Goal: Information Seeking & Learning: Learn about a topic

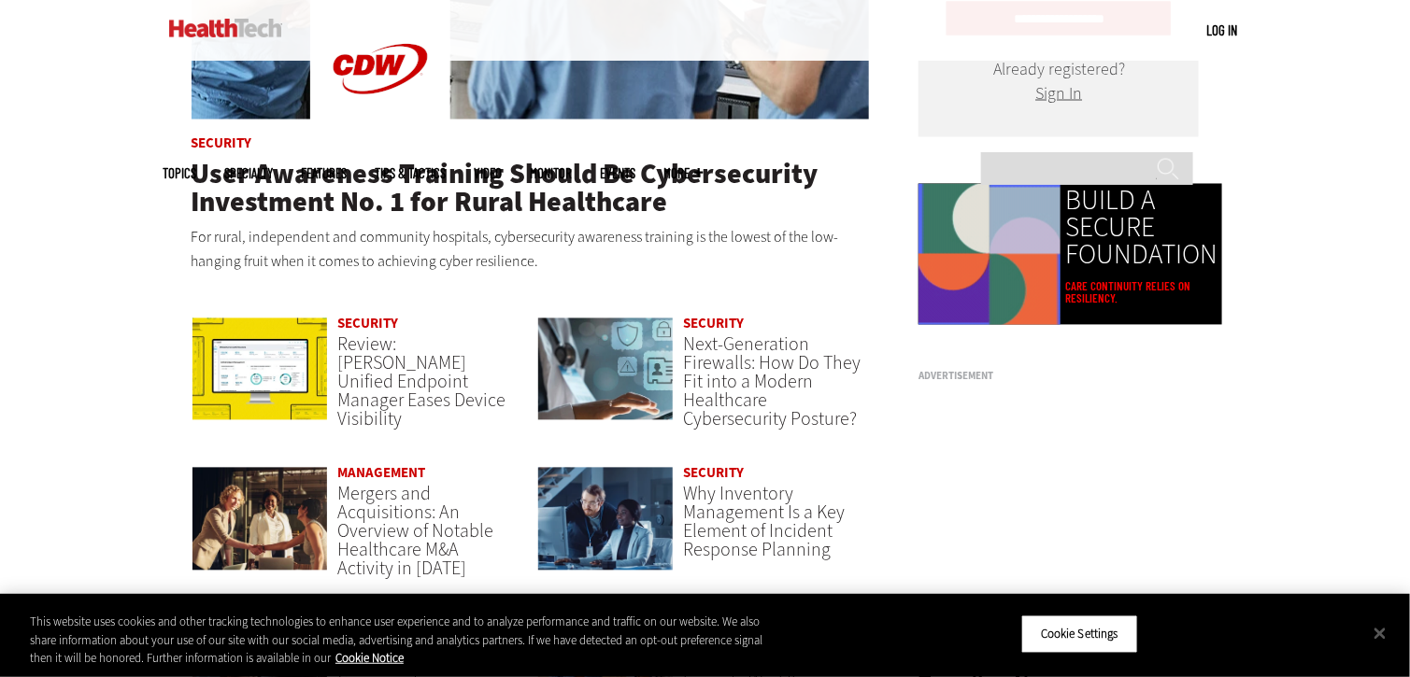
scroll to position [1121, 0]
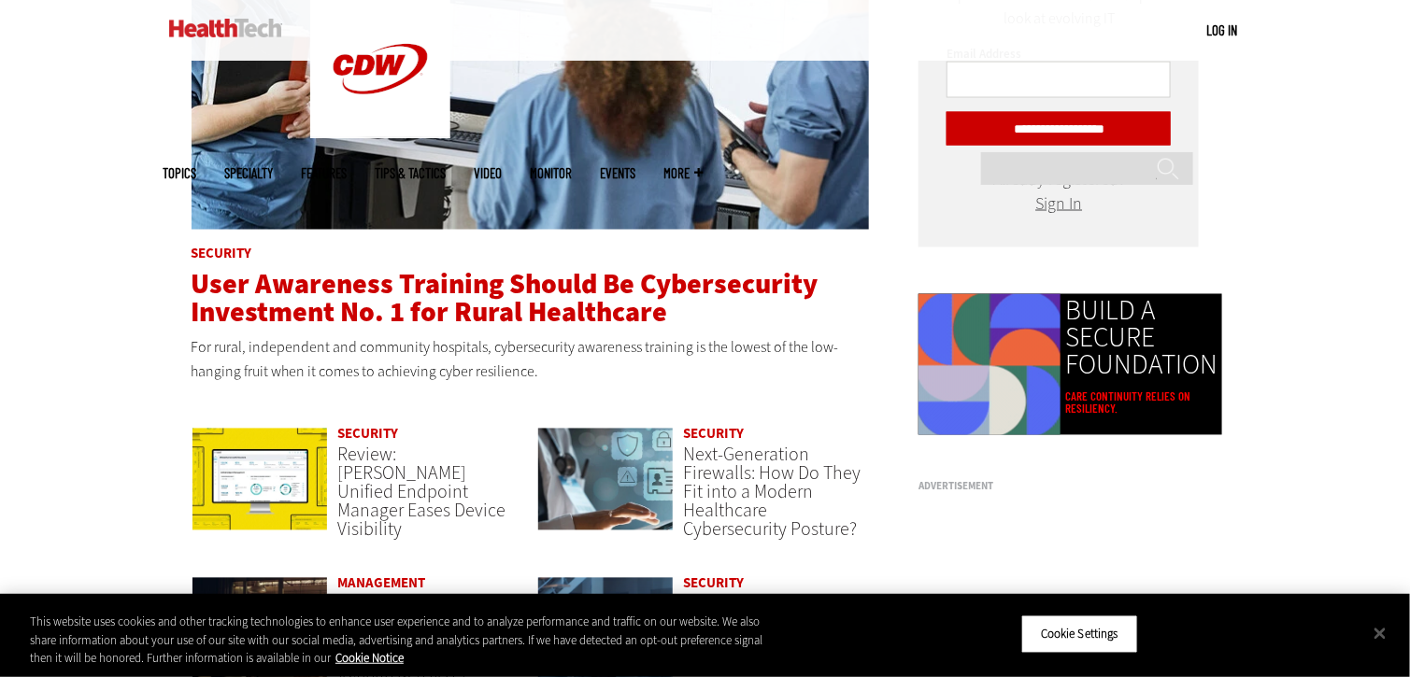
click at [446, 320] on span "User Awareness Training Should Be Cybersecurity Investment No. 1 for Rural Heal…" at bounding box center [505, 298] width 627 height 65
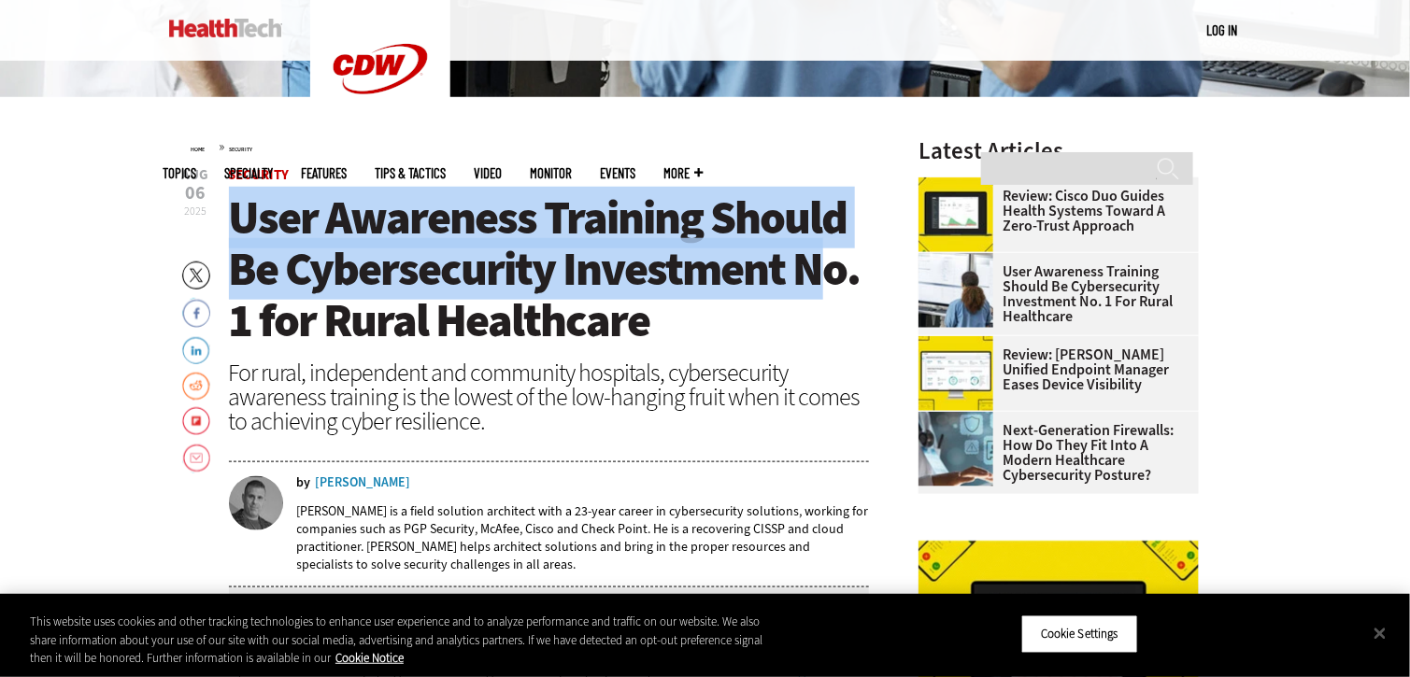
drag, startPoint x: 232, startPoint y: 211, endPoint x: 776, endPoint y: 285, distance: 548.8
click at [789, 282] on span "User Awareness Training Should Be Cybersecurity Investment No. 1 for Rural Heal…" at bounding box center [545, 269] width 632 height 164
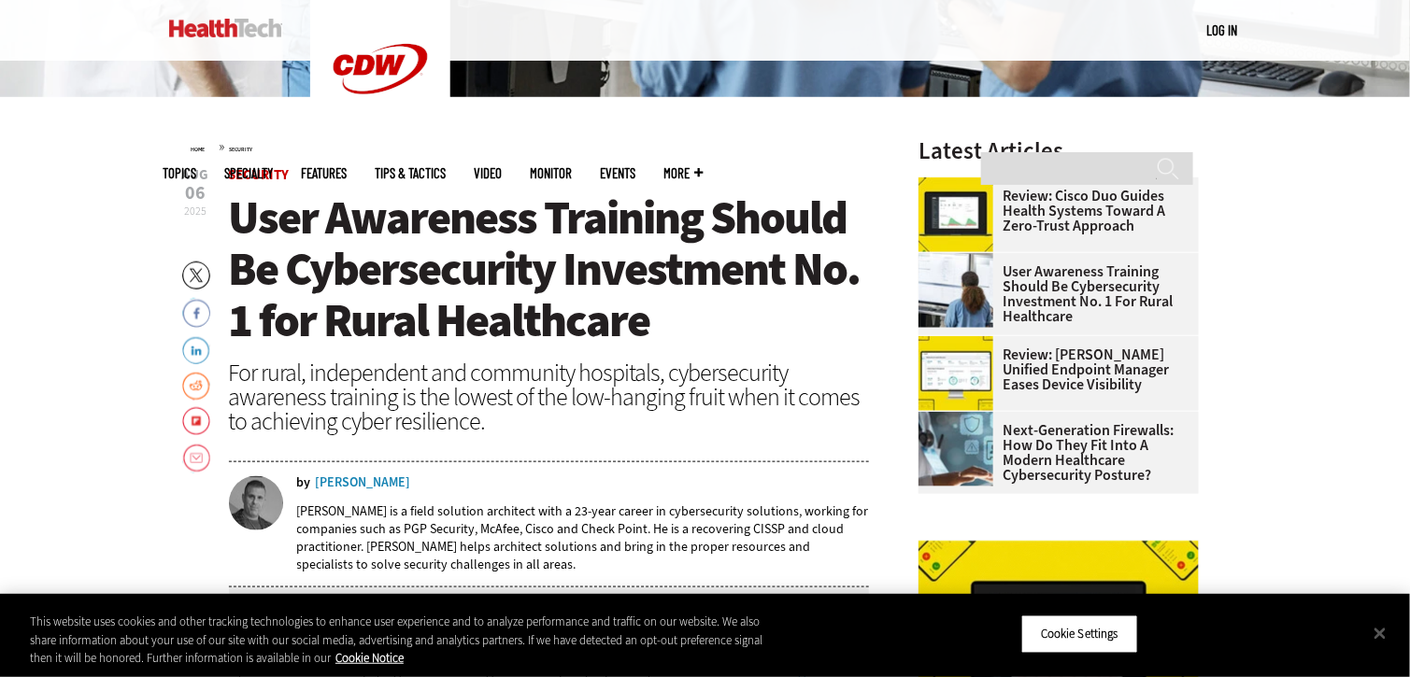
click at [647, 337] on span "User Awareness Training Should Be Cybersecurity Investment No. 1 for Rural Heal…" at bounding box center [545, 269] width 632 height 164
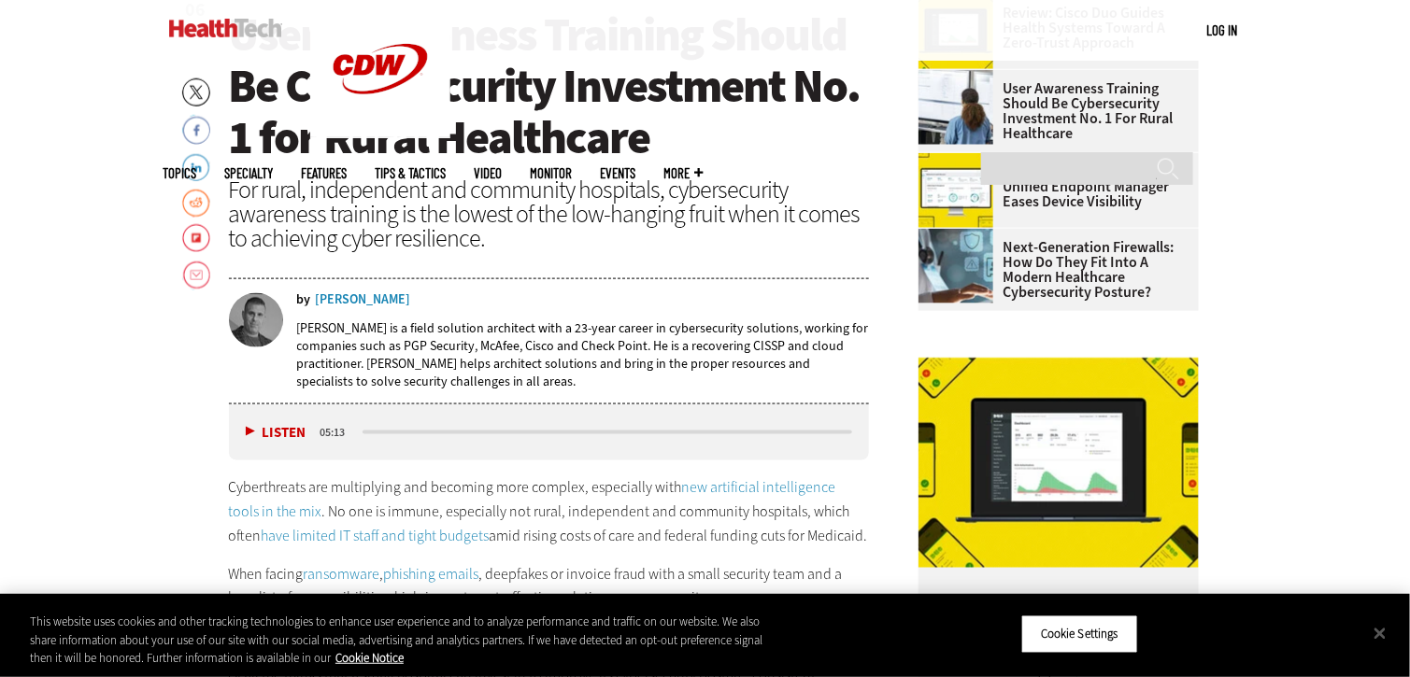
scroll to position [748, 0]
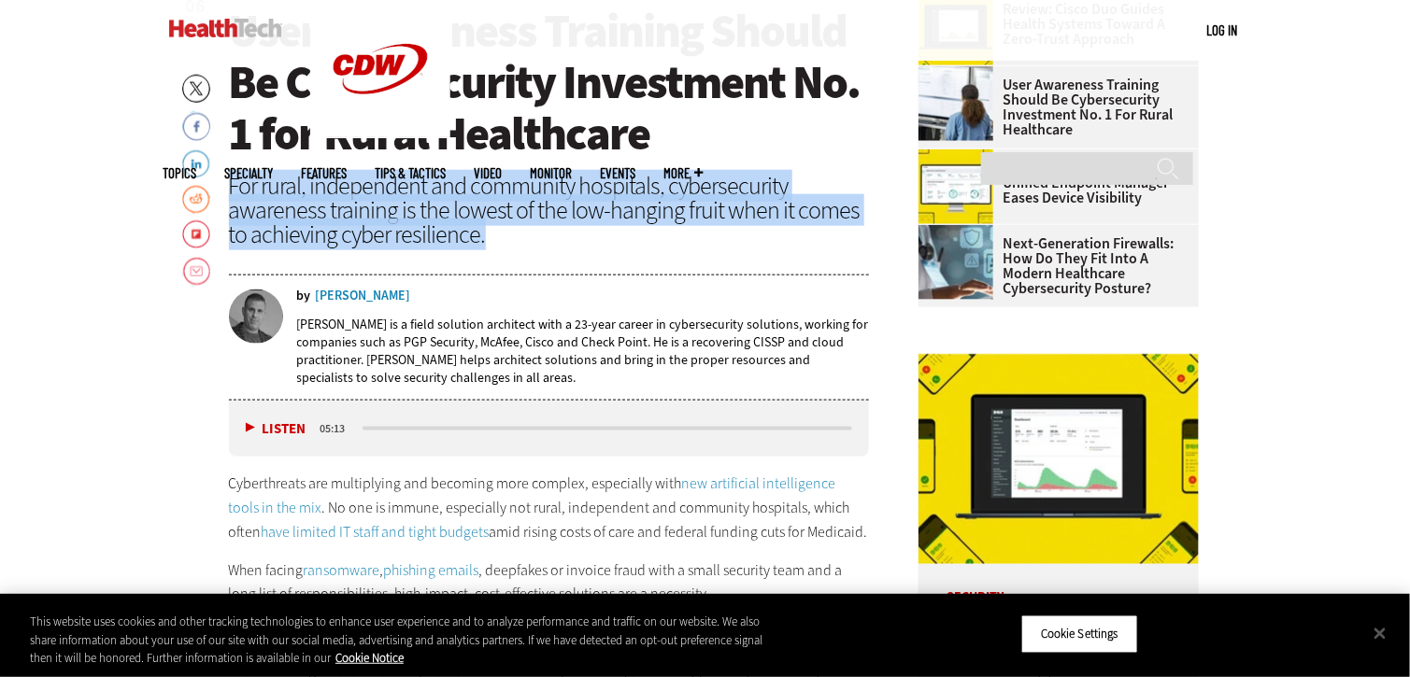
drag, startPoint x: 226, startPoint y: 179, endPoint x: 513, endPoint y: 235, distance: 292.1
click at [476, 223] on div "For rural, independent and community hospitals, cybersecurity awareness trainin…" at bounding box center [549, 210] width 641 height 73
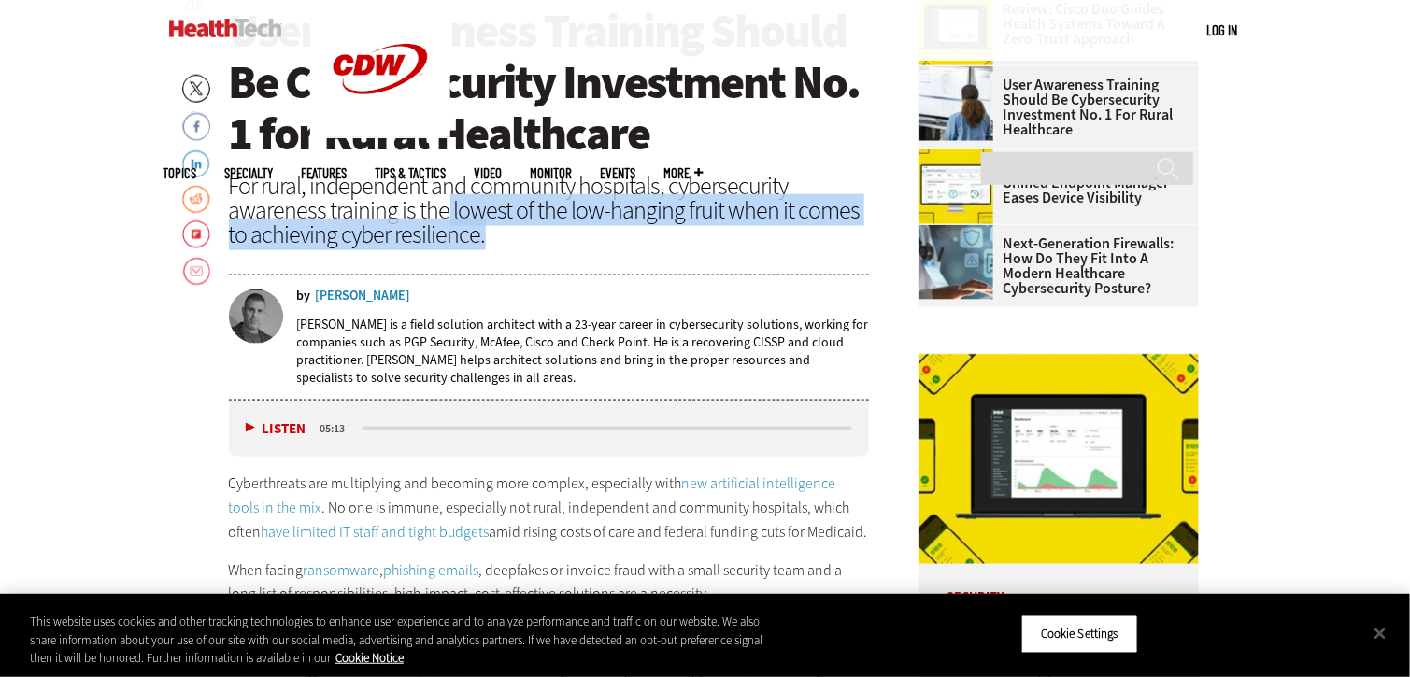
scroll to position [742, 0]
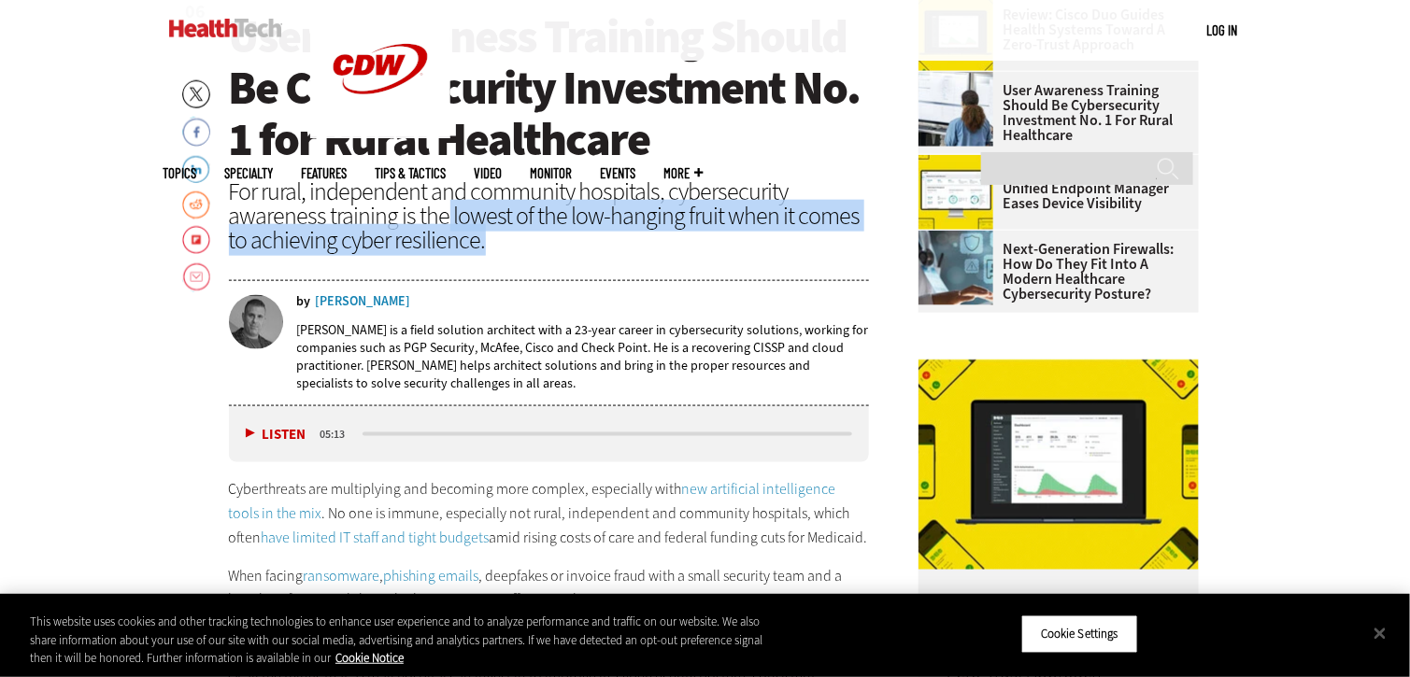
drag, startPoint x: 445, startPoint y: 208, endPoint x: 754, endPoint y: 240, distance: 310.9
click at [754, 240] on div "For rural, independent and community hospitals, cybersecurity awareness trainin…" at bounding box center [549, 215] width 641 height 73
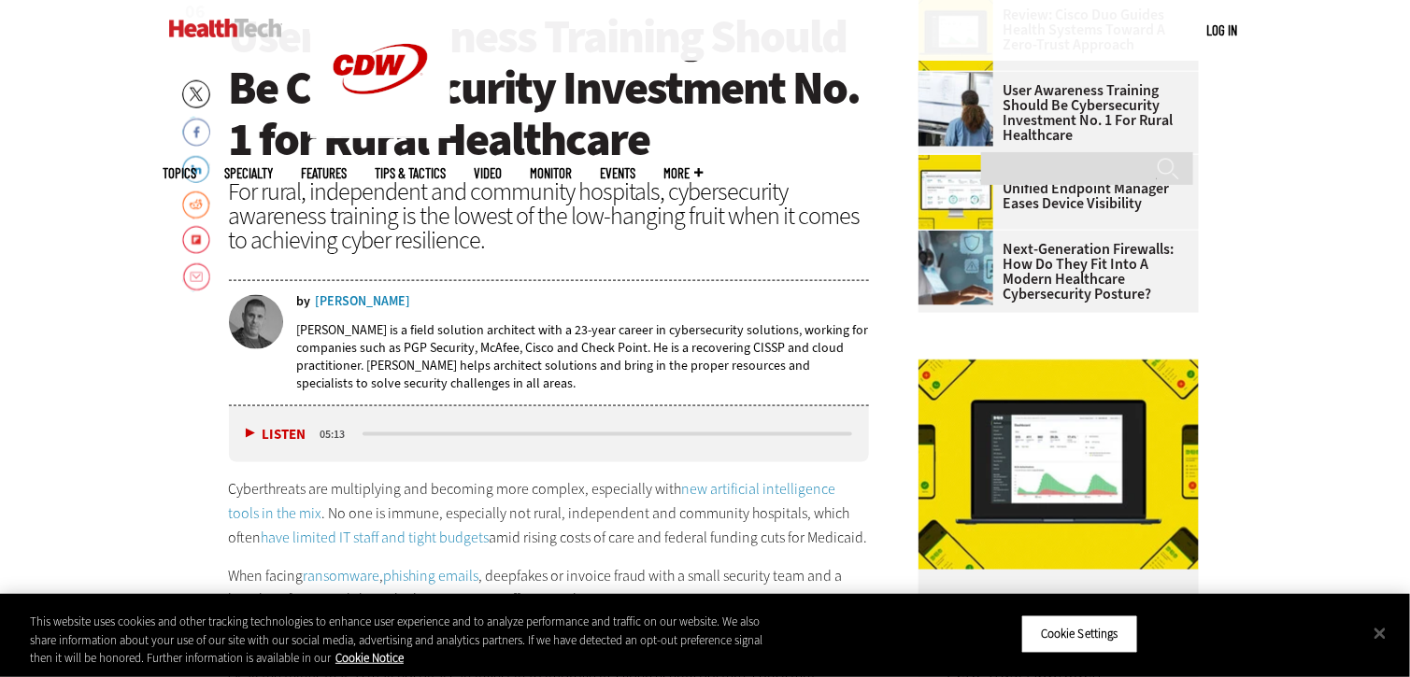
click at [442, 179] on div "For rural, independent and community hospitals, cybersecurity awareness trainin…" at bounding box center [549, 215] width 641 height 73
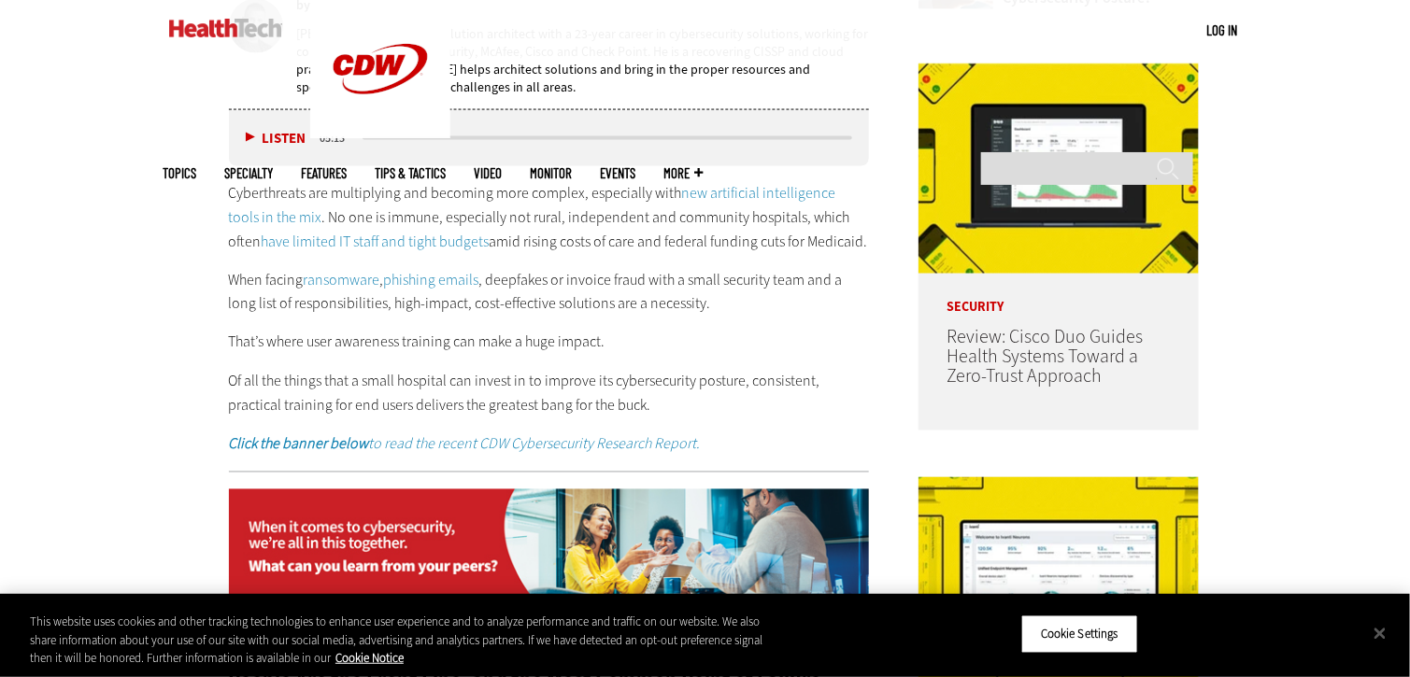
scroll to position [929, 0]
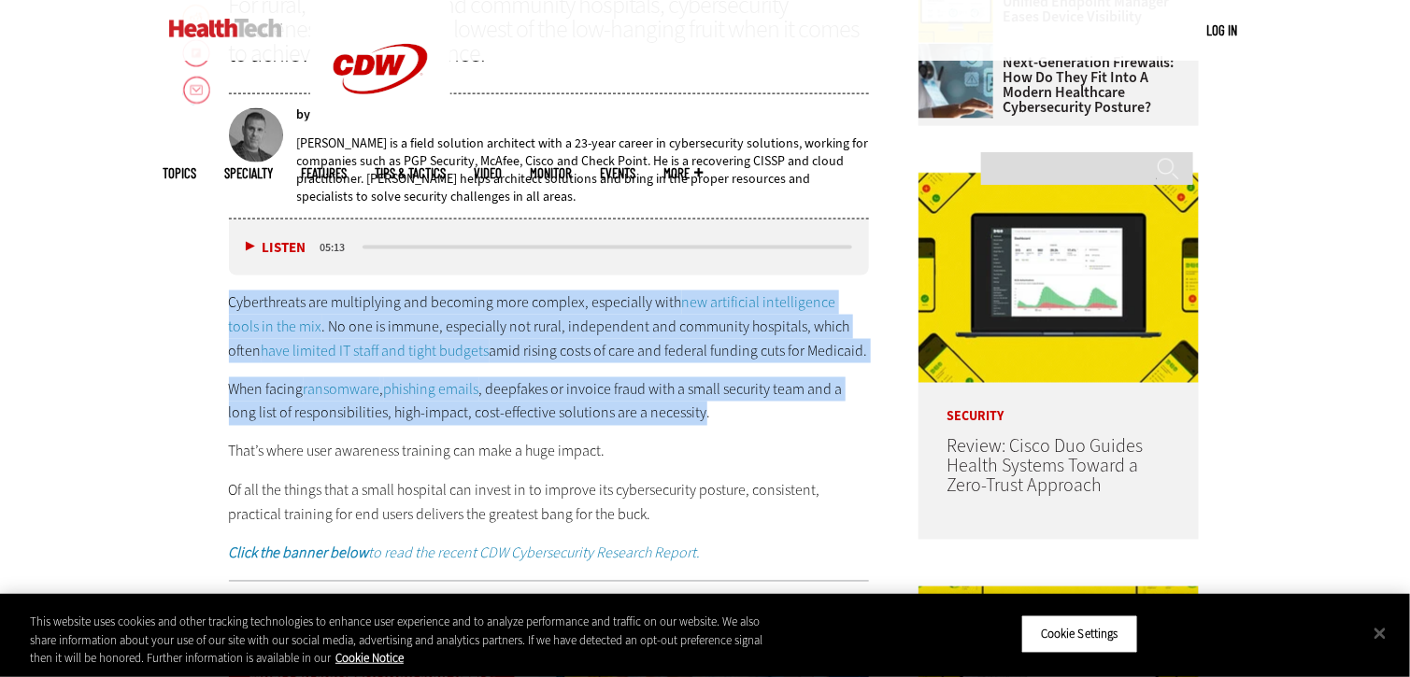
drag, startPoint x: 230, startPoint y: 302, endPoint x: 697, endPoint y: 420, distance: 481.8
click at [697, 420] on div "Cyberthreats are multiplying and becoming more complex, especially with new art…" at bounding box center [549, 428] width 641 height 275
click at [607, 371] on div "Cyberthreats are multiplying and becoming more complex, especially with new art…" at bounding box center [549, 428] width 641 height 275
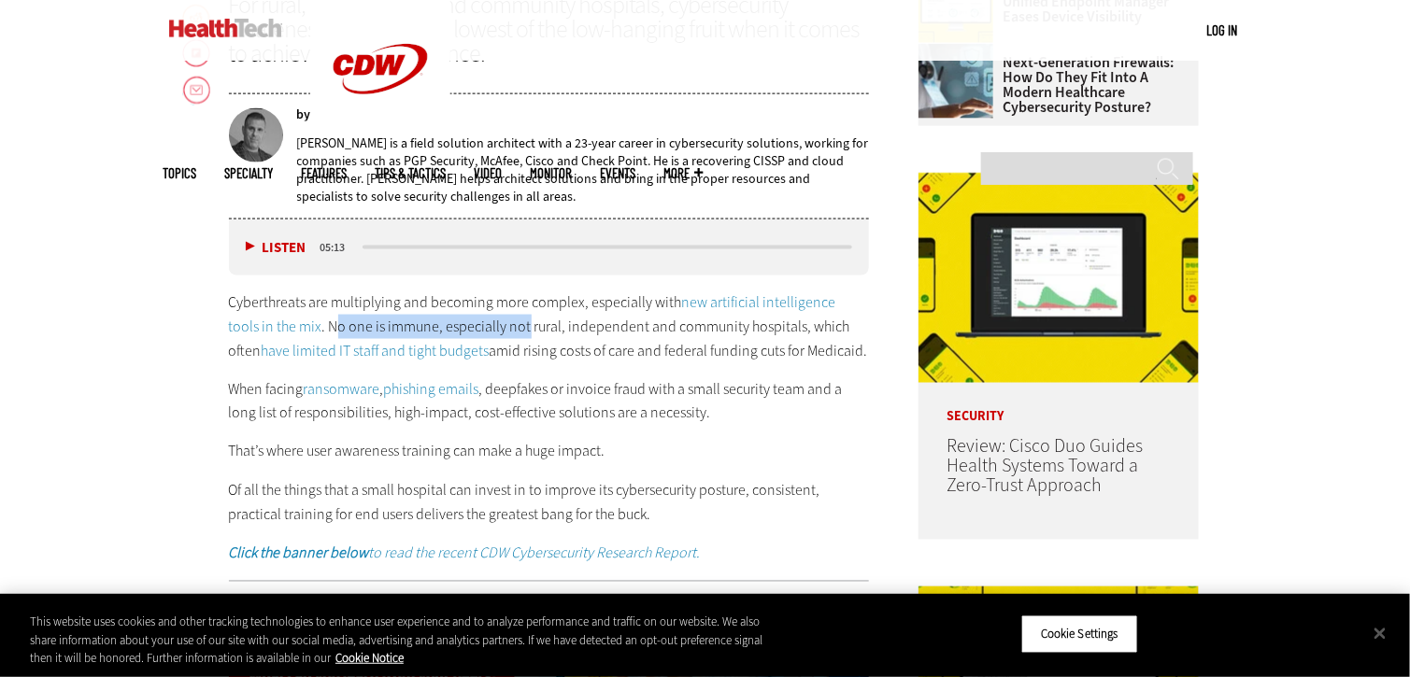
drag, startPoint x: 306, startPoint y: 333, endPoint x: 511, endPoint y: 333, distance: 205.6
click at [506, 332] on p "Cyberthreats are multiplying and becoming more complex, especially with new art…" at bounding box center [549, 327] width 641 height 72
click at [570, 345] on p "Cyberthreats are multiplying and becoming more complex, especially with new art…" at bounding box center [549, 327] width 641 height 72
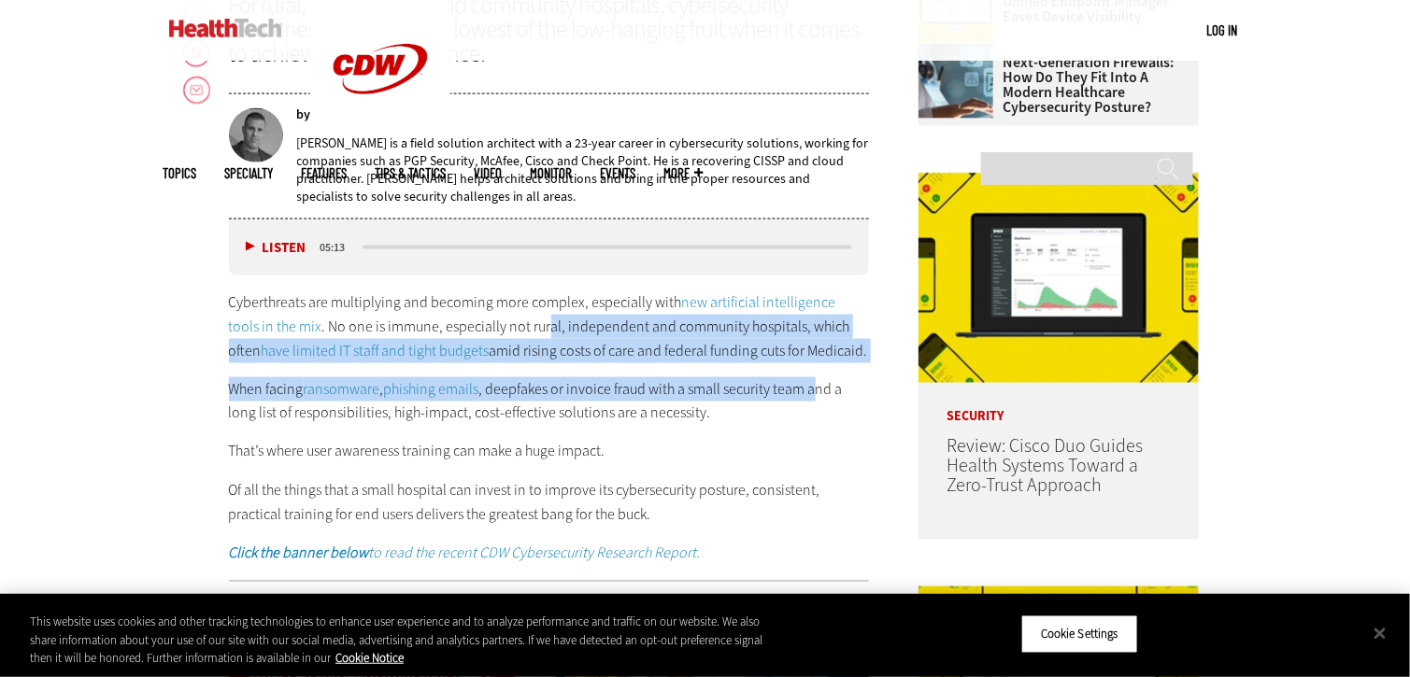
drag, startPoint x: 514, startPoint y: 336, endPoint x: 785, endPoint y: 397, distance: 277.7
click at [815, 366] on div "Cyberthreats are multiplying and becoming more complex, especially with new art…" at bounding box center [549, 428] width 641 height 275
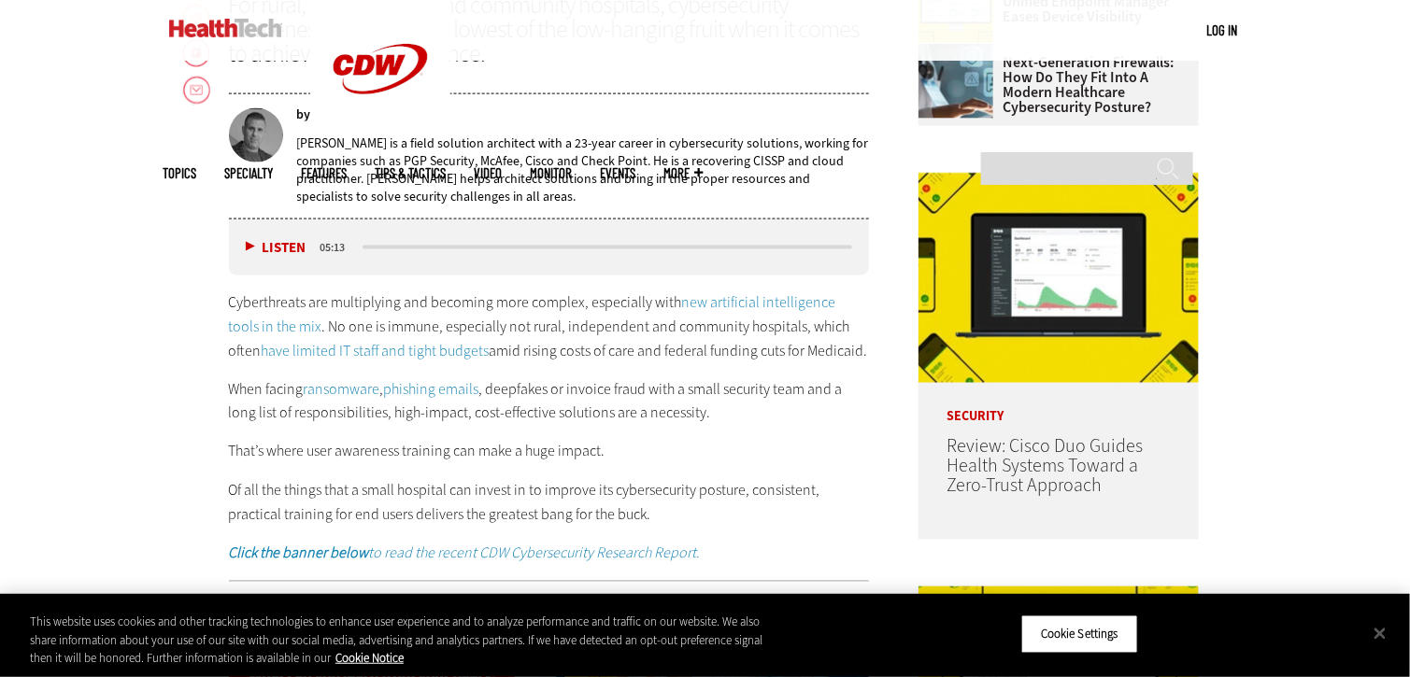
click at [782, 402] on p "When facing ransomware , phishing emails , deepfakes or invoice fraud with a sm…" at bounding box center [549, 402] width 641 height 48
drag, startPoint x: 205, startPoint y: 352, endPoint x: 826, endPoint y: 357, distance: 621.4
drag, startPoint x: 766, startPoint y: 393, endPoint x: 574, endPoint y: 406, distance: 192.9
click at [765, 393] on p "When facing ransomware , phishing emails , deepfakes or invoice fraud with a sm…" at bounding box center [549, 402] width 641 height 48
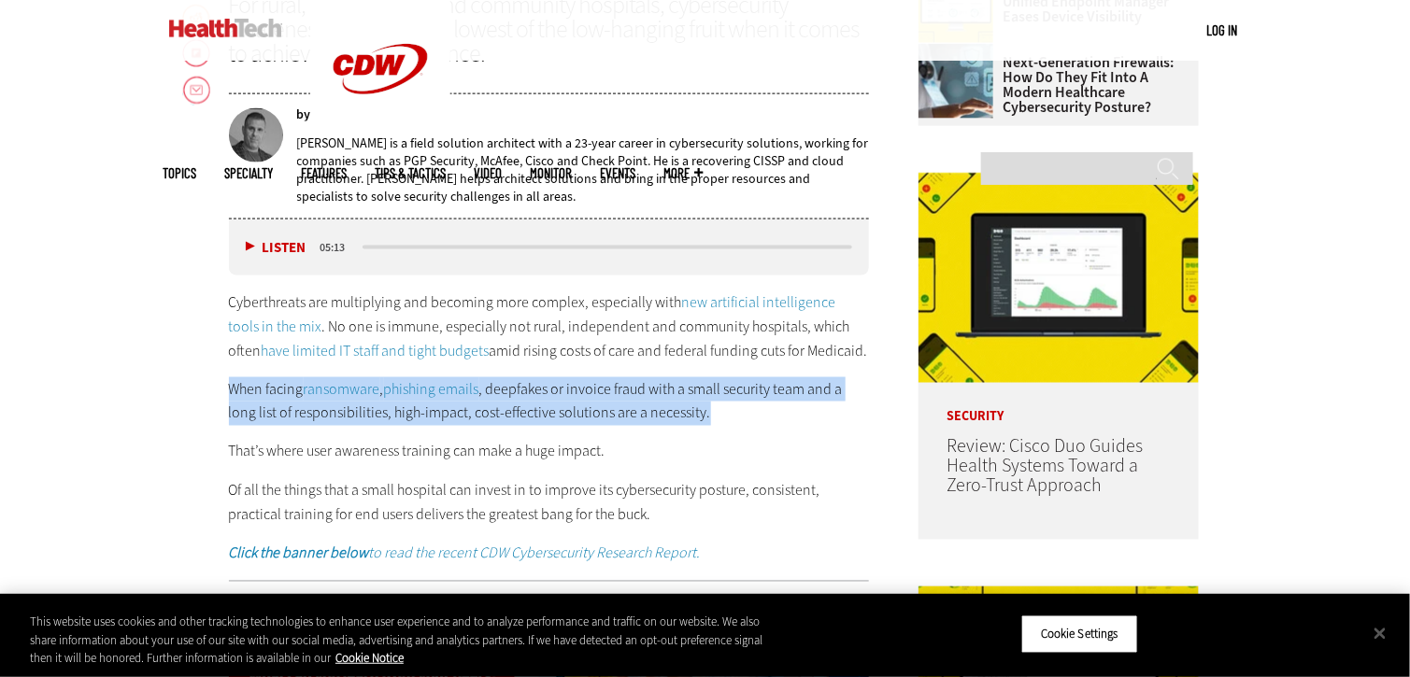
drag, startPoint x: 178, startPoint y: 395, endPoint x: 686, endPoint y: 425, distance: 508.3
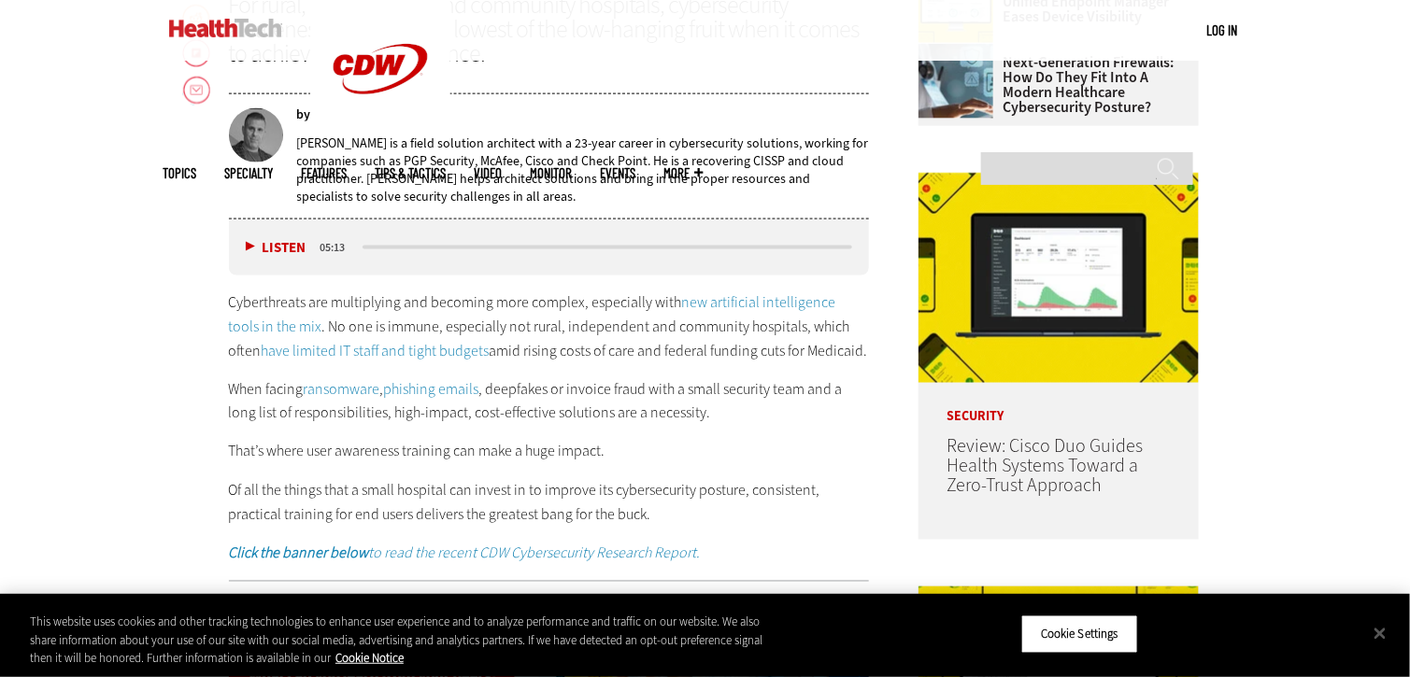
click at [650, 448] on p "That’s where user awareness training can make a huge impact." at bounding box center [549, 452] width 641 height 24
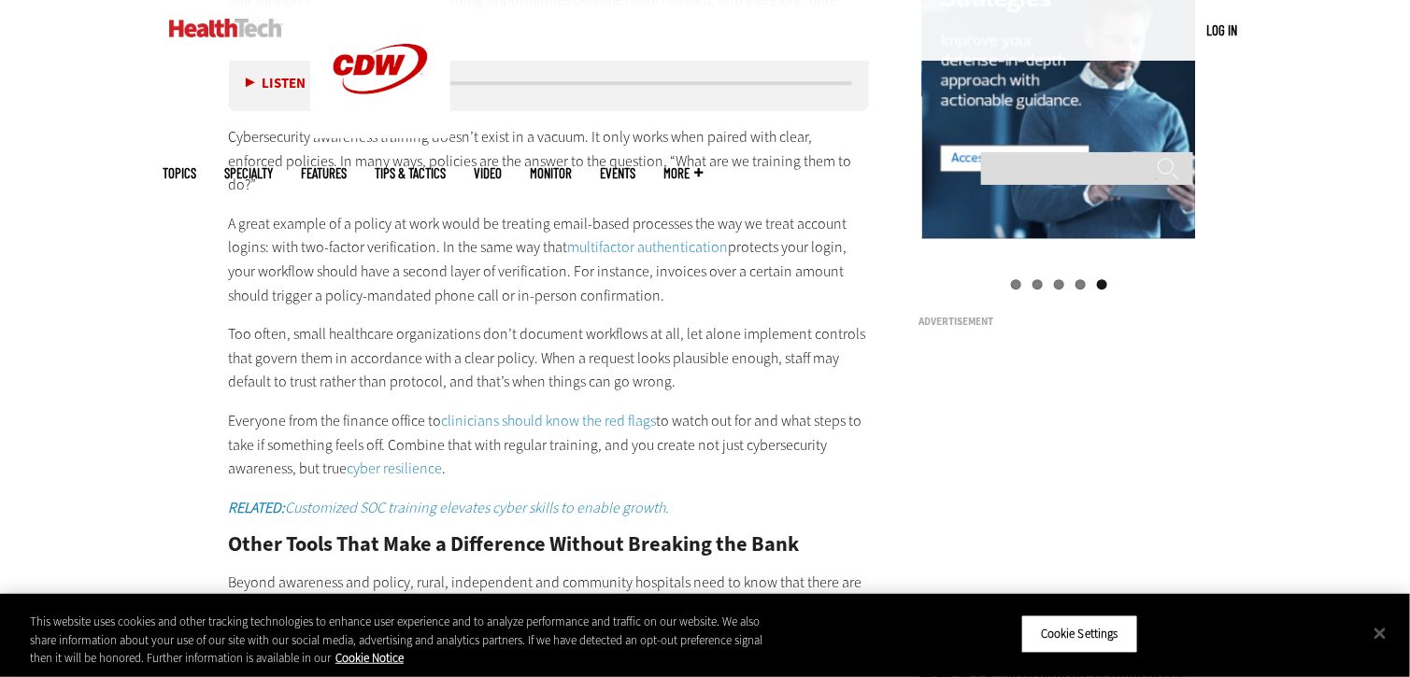
scroll to position [2611, 0]
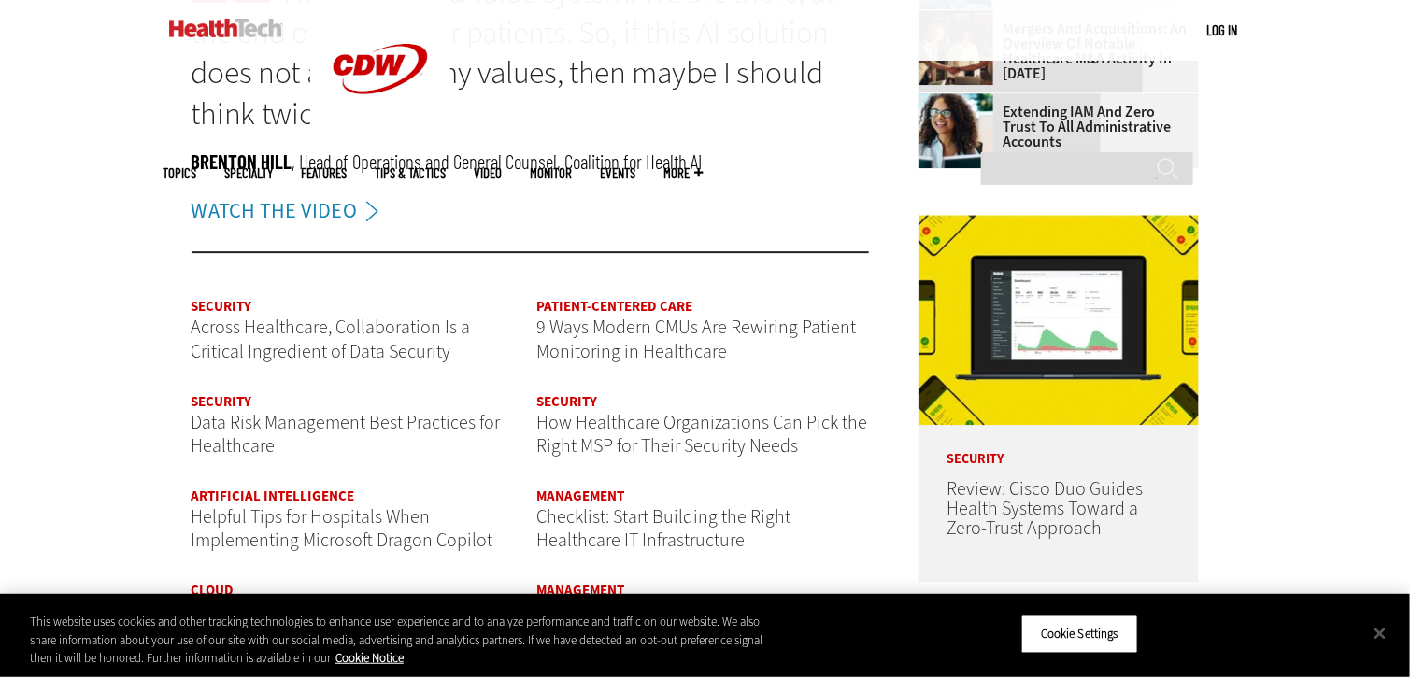
scroll to position [2243, 0]
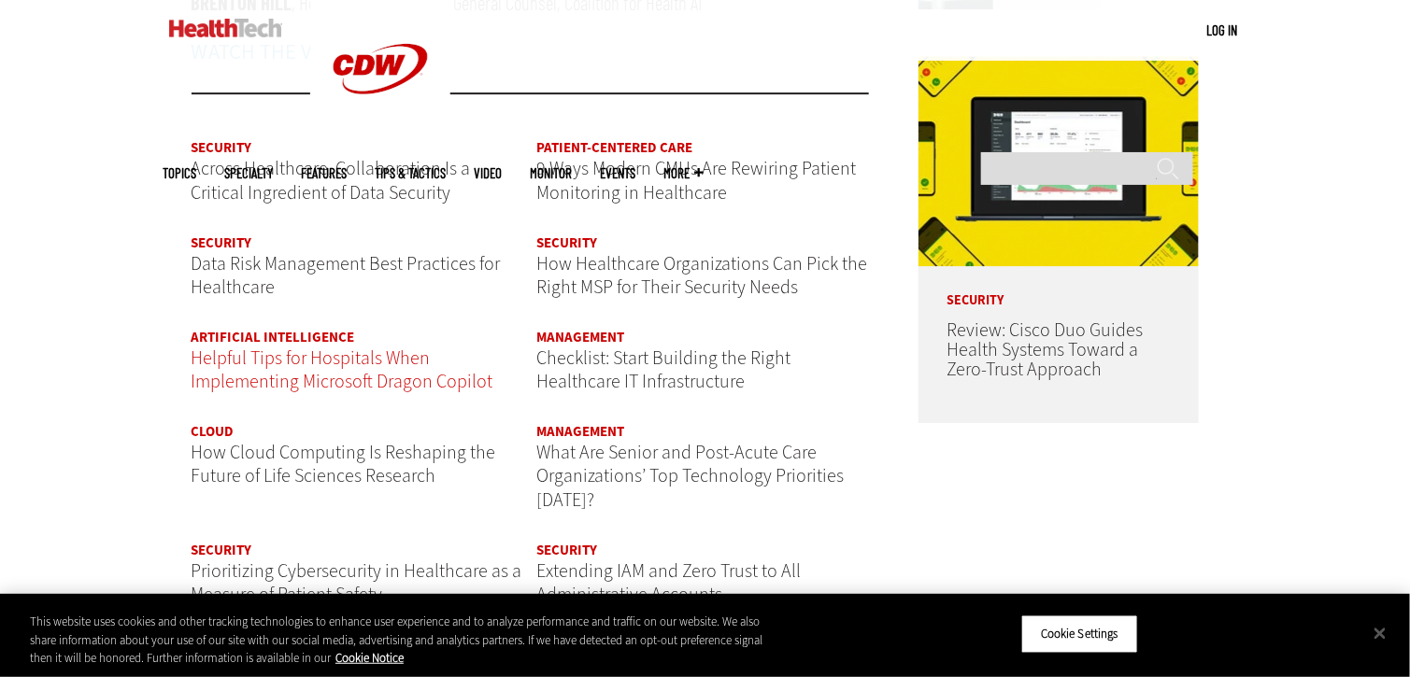
click at [286, 353] on span "Helpful Tips for Hospitals When Implementing Microsoft Dragon Copilot" at bounding box center [343, 371] width 302 height 50
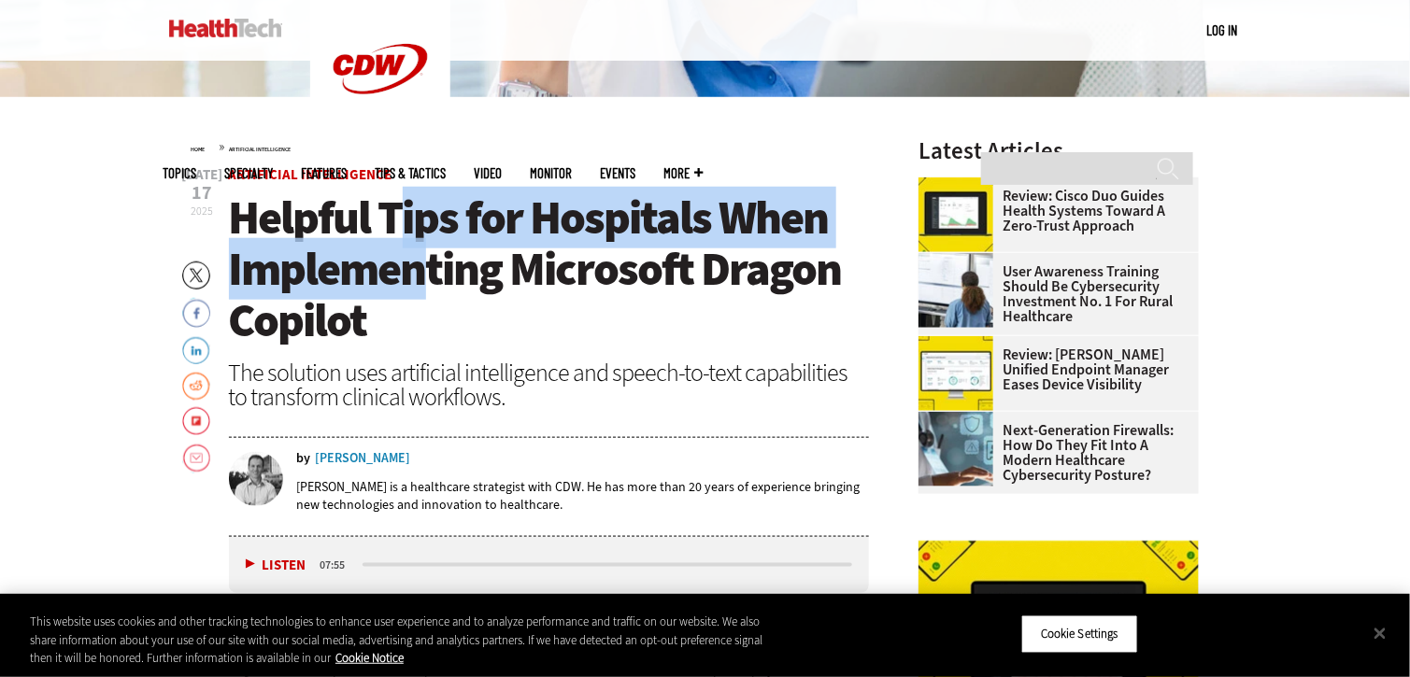
drag, startPoint x: 402, startPoint y: 235, endPoint x: 416, endPoint y: 295, distance: 61.4
click at [416, 295] on span "Helpful Tips for Hospitals When Implementing Microsoft Dragon Copilot" at bounding box center [535, 269] width 613 height 164
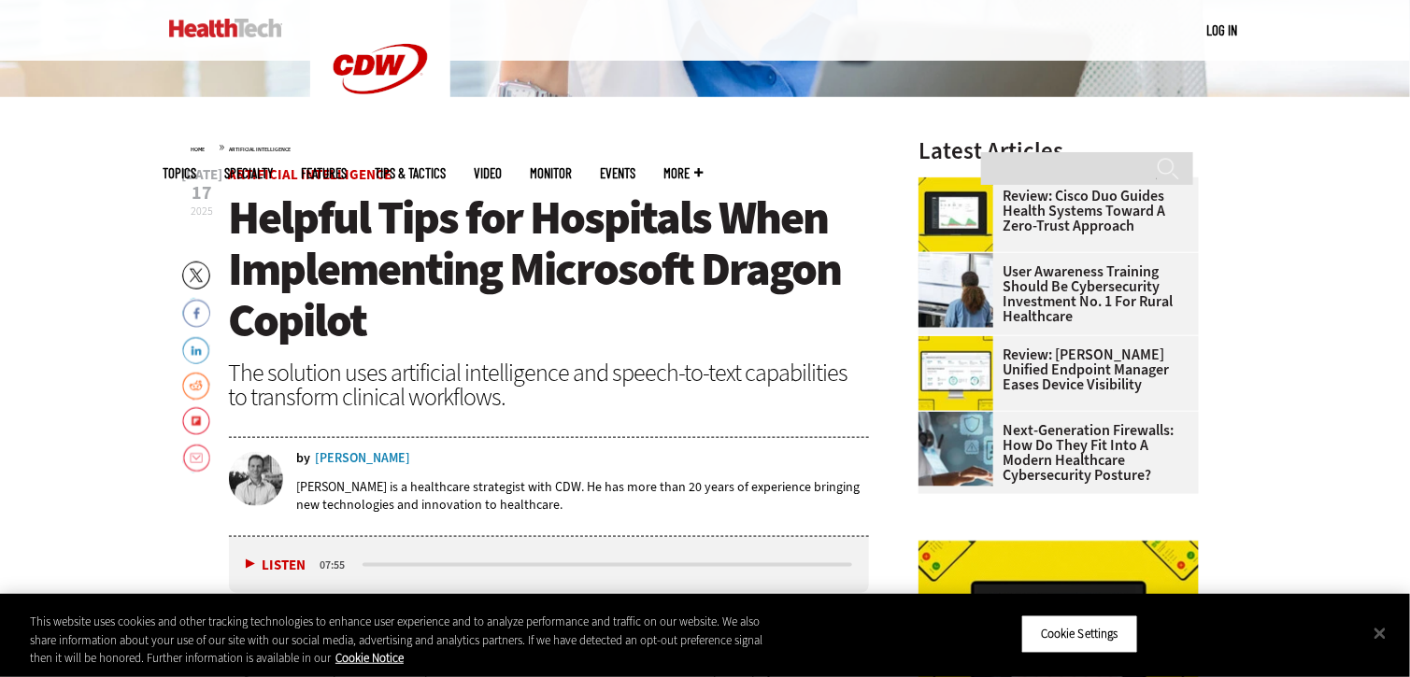
click at [414, 321] on h1 "Helpful Tips for Hospitals When Implementing Microsoft Dragon Copilot" at bounding box center [549, 269] width 641 height 154
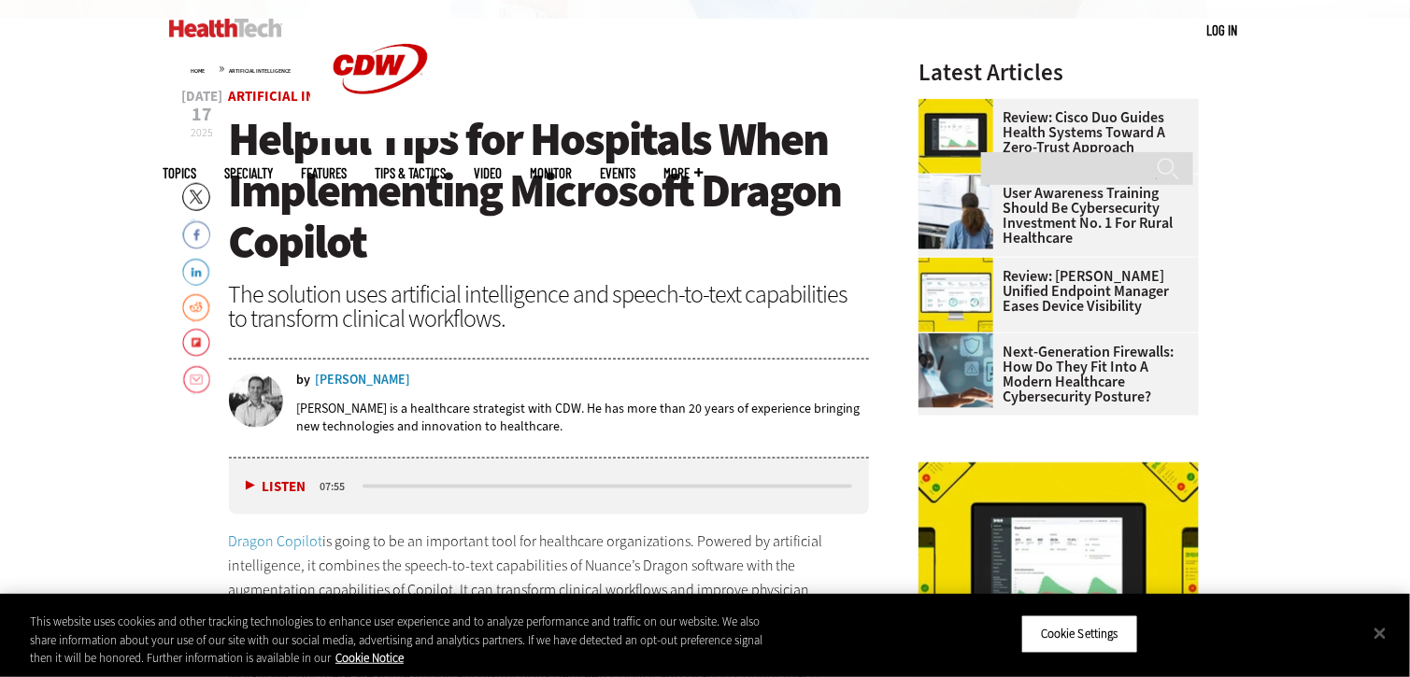
scroll to position [748, 0]
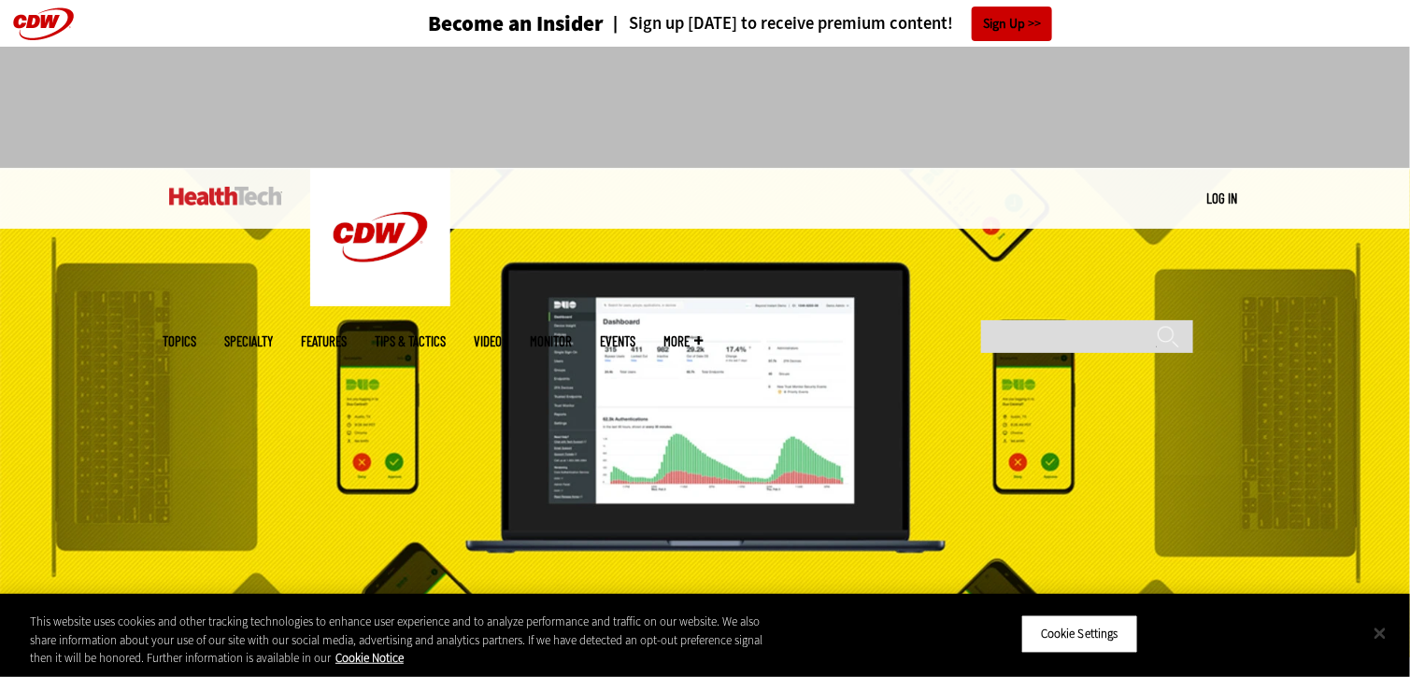
click at [1382, 626] on button "Close" at bounding box center [1380, 633] width 41 height 41
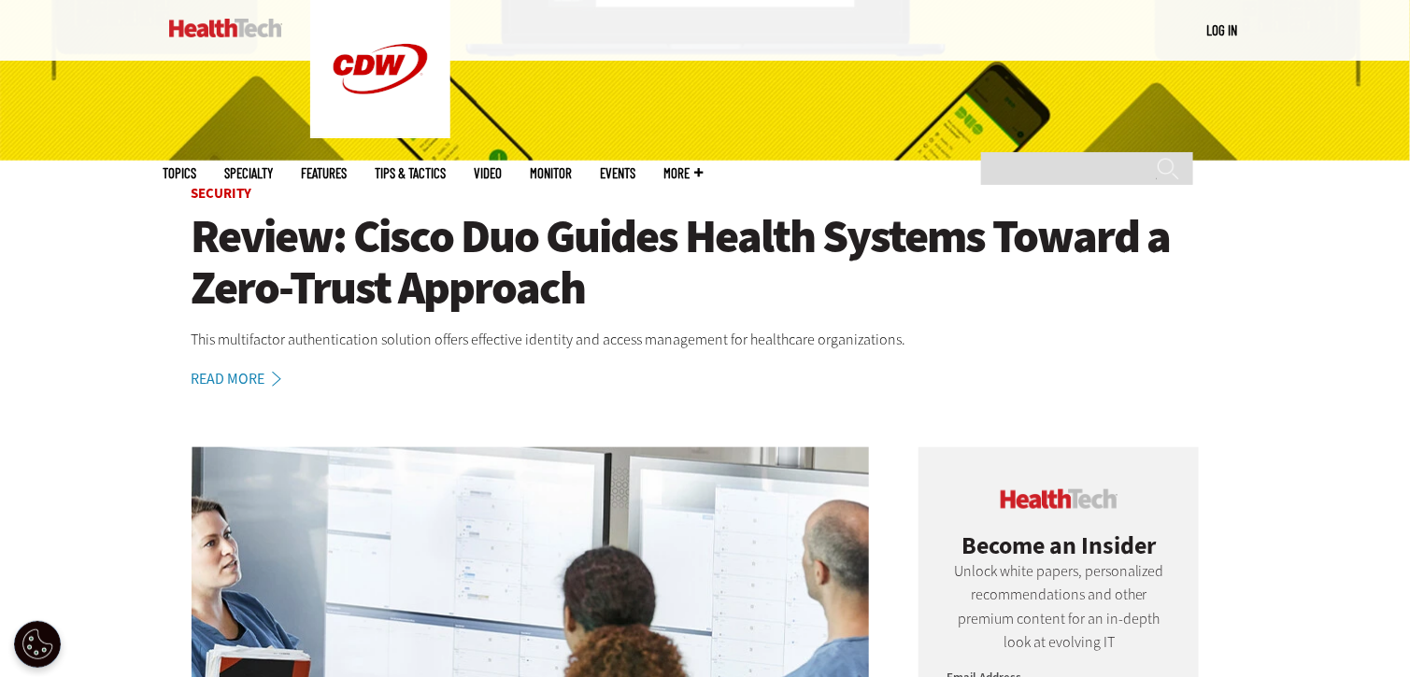
scroll to position [561, 0]
